Goal: Navigation & Orientation: Find specific page/section

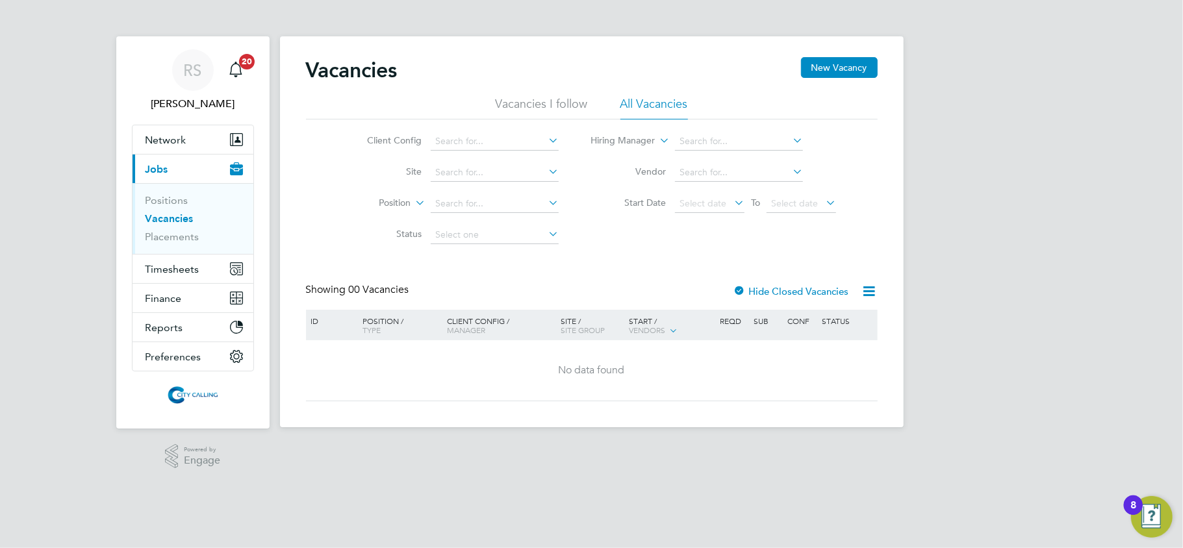
click at [658, 448] on html "[PERSON_NAME] Notifications 20 Applications: Network Team Members Businesses Si…" at bounding box center [591, 224] width 1183 height 448
drag, startPoint x: 186, startPoint y: 232, endPoint x: 181, endPoint y: 225, distance: 9.4
click at [186, 232] on link "Placements" at bounding box center [172, 237] width 54 height 12
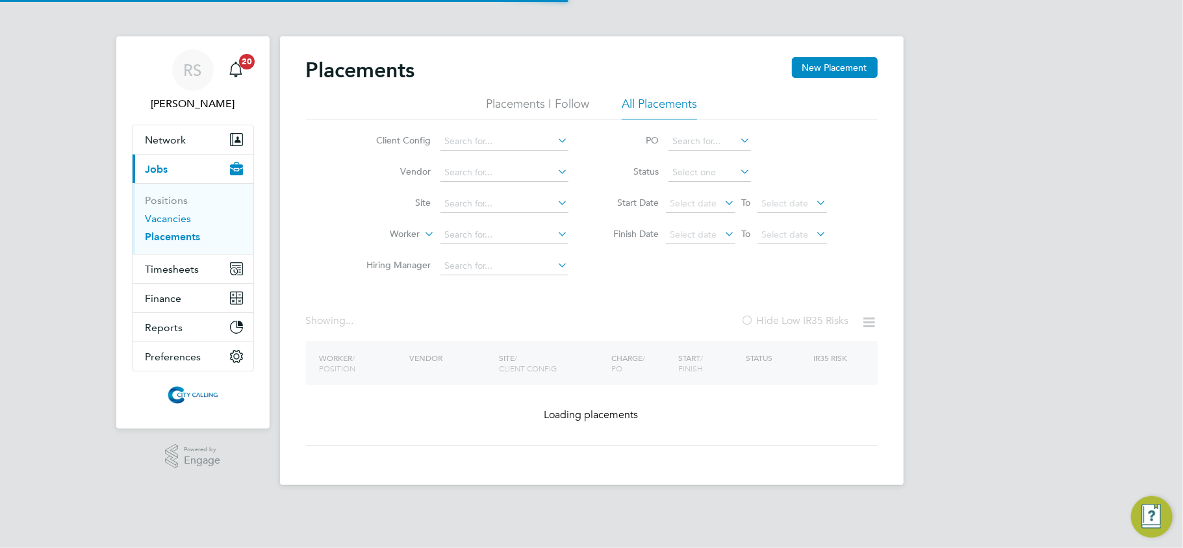
click at [179, 216] on link "Vacancies" at bounding box center [168, 218] width 46 height 12
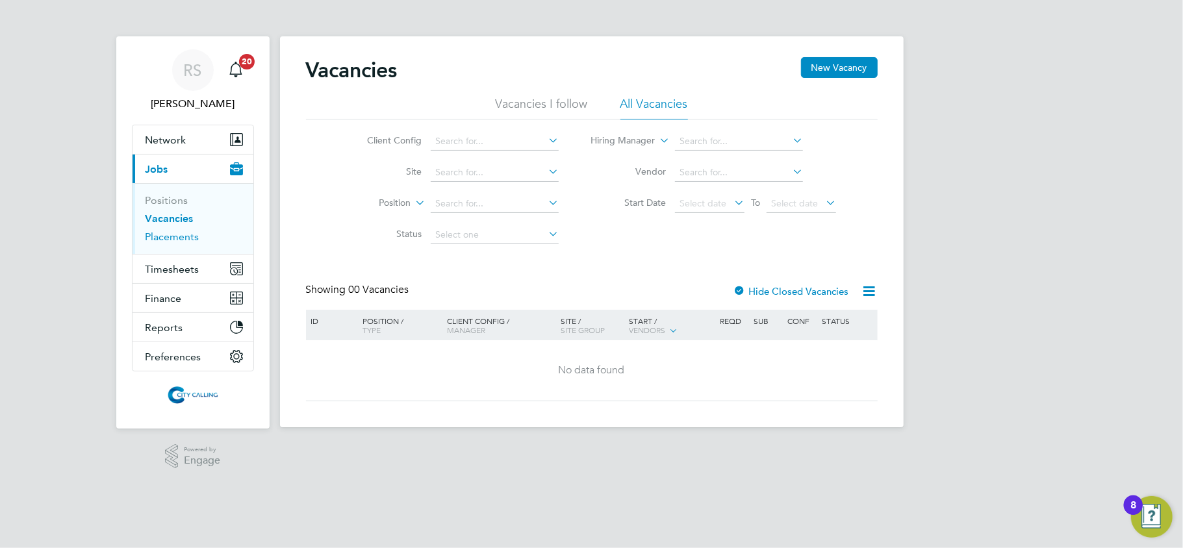
click at [172, 232] on link "Placements" at bounding box center [172, 237] width 54 height 12
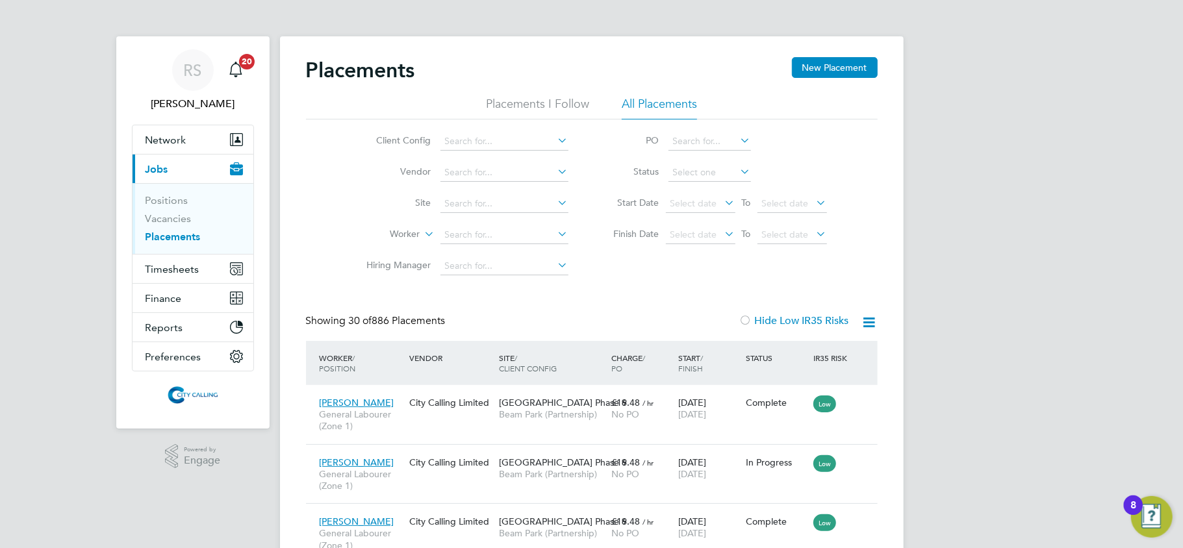
click at [168, 209] on li "Positions" at bounding box center [193, 203] width 97 height 18
click at [168, 218] on link "Vacancies" at bounding box center [168, 218] width 46 height 12
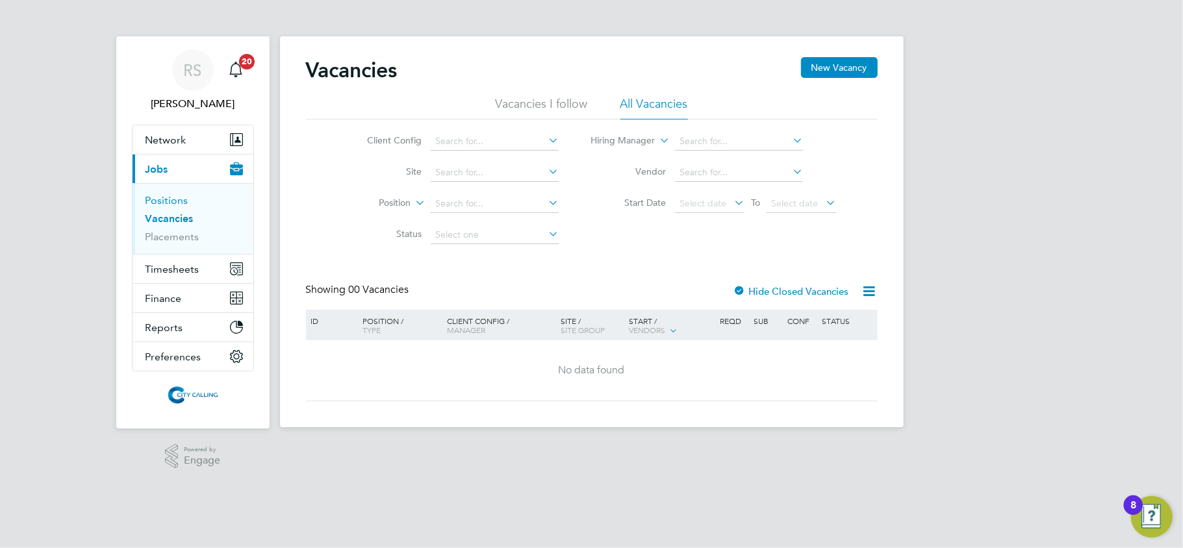
click at [169, 203] on link "Positions" at bounding box center [166, 200] width 43 height 12
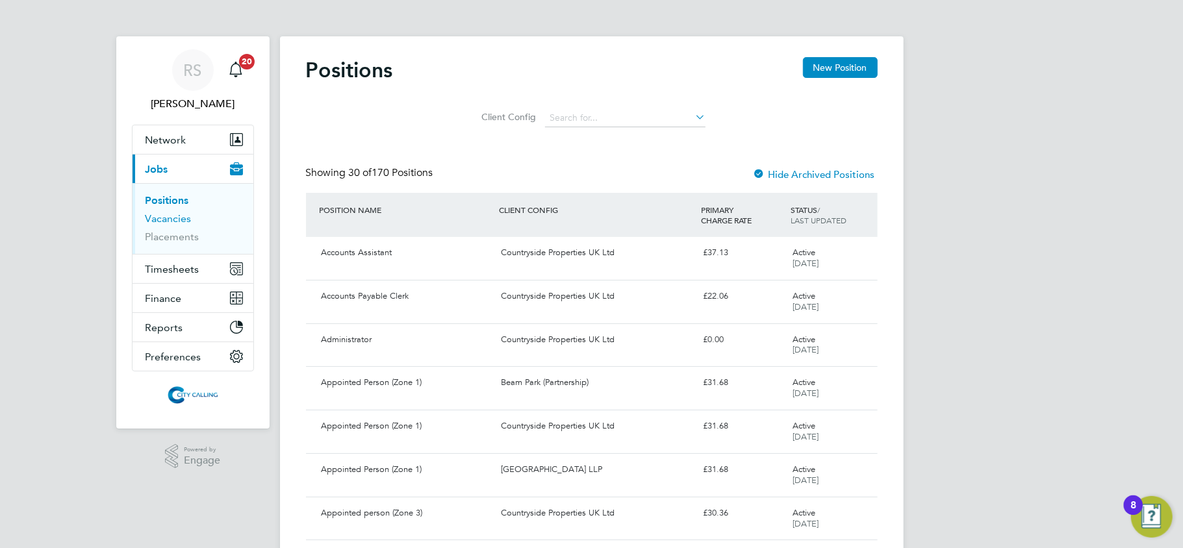
click at [190, 218] on link "Vacancies" at bounding box center [168, 218] width 46 height 12
